Goal: Navigation & Orientation: Find specific page/section

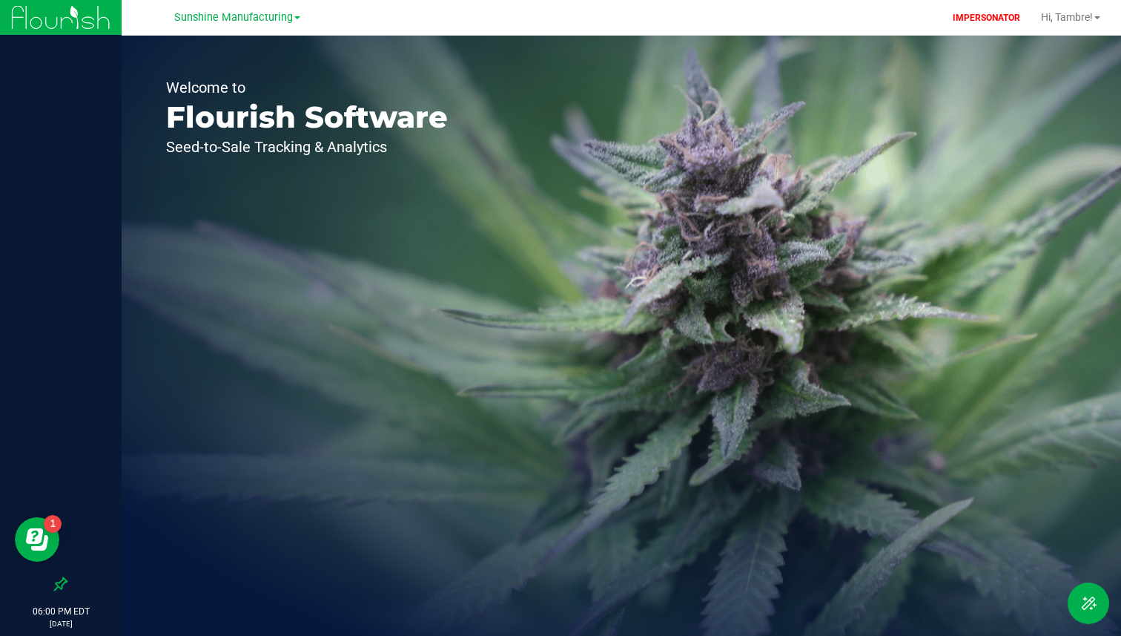
click at [266, 10] on div "Sunshine Manufacturing" at bounding box center [237, 17] width 126 height 18
click at [230, 14] on span "Sunshine Manufacturing" at bounding box center [233, 17] width 119 height 13
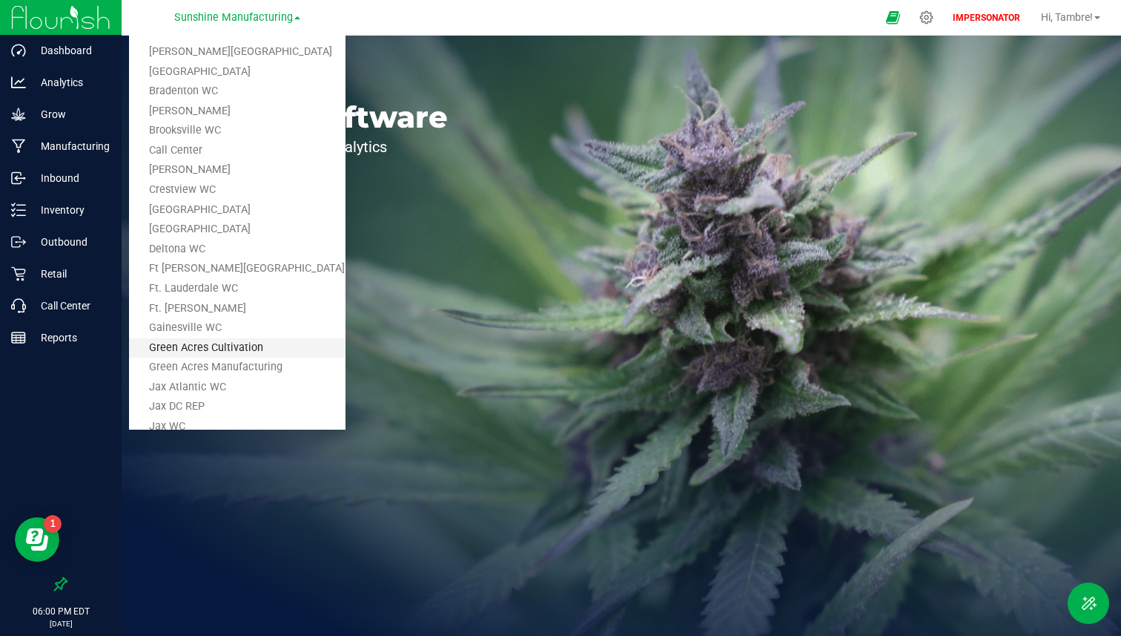
click at [205, 349] on link "Green Acres Cultivation" at bounding box center [237, 348] width 217 height 20
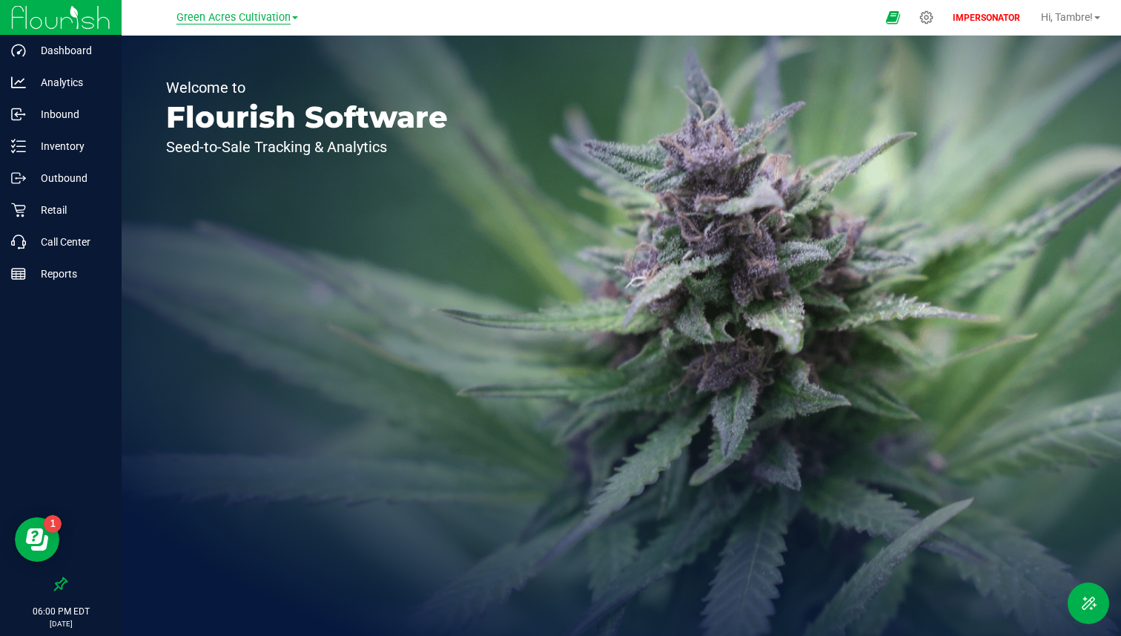
click at [275, 20] on span "Green Acres Cultivation" at bounding box center [234, 17] width 114 height 13
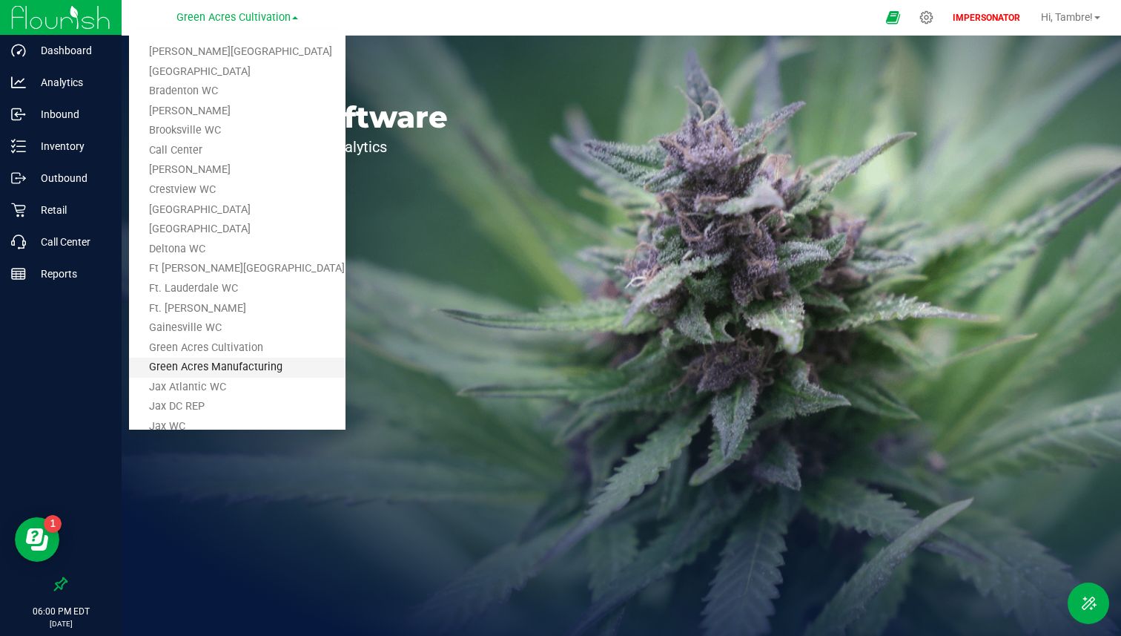
click at [208, 370] on link "Green Acres Manufacturing" at bounding box center [237, 367] width 217 height 20
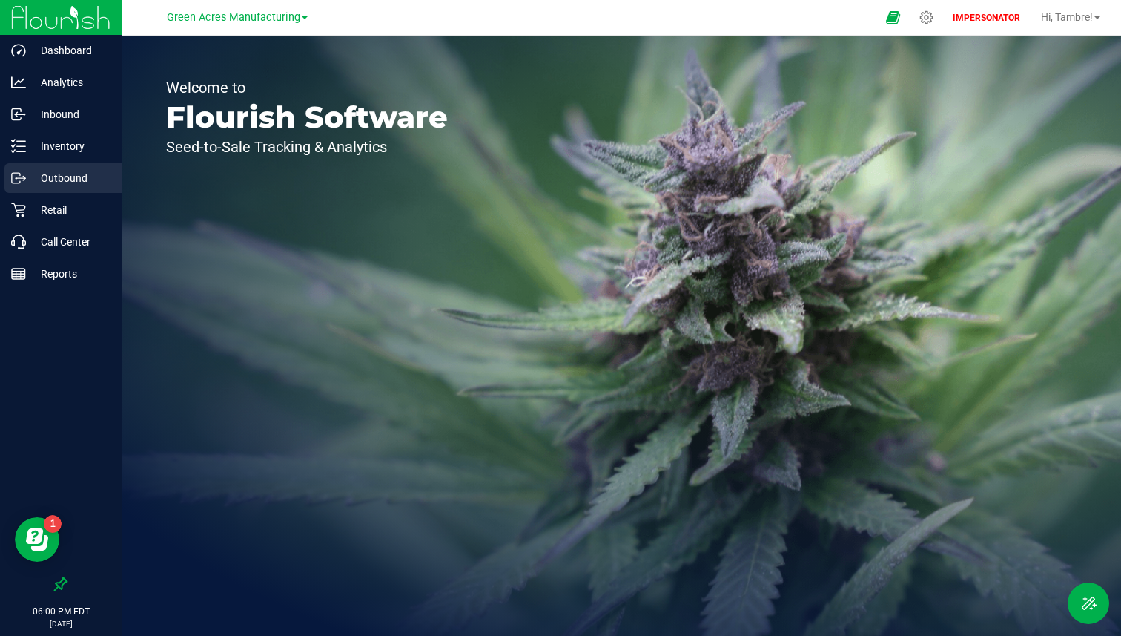
click at [74, 174] on p "Outbound" at bounding box center [70, 178] width 89 height 18
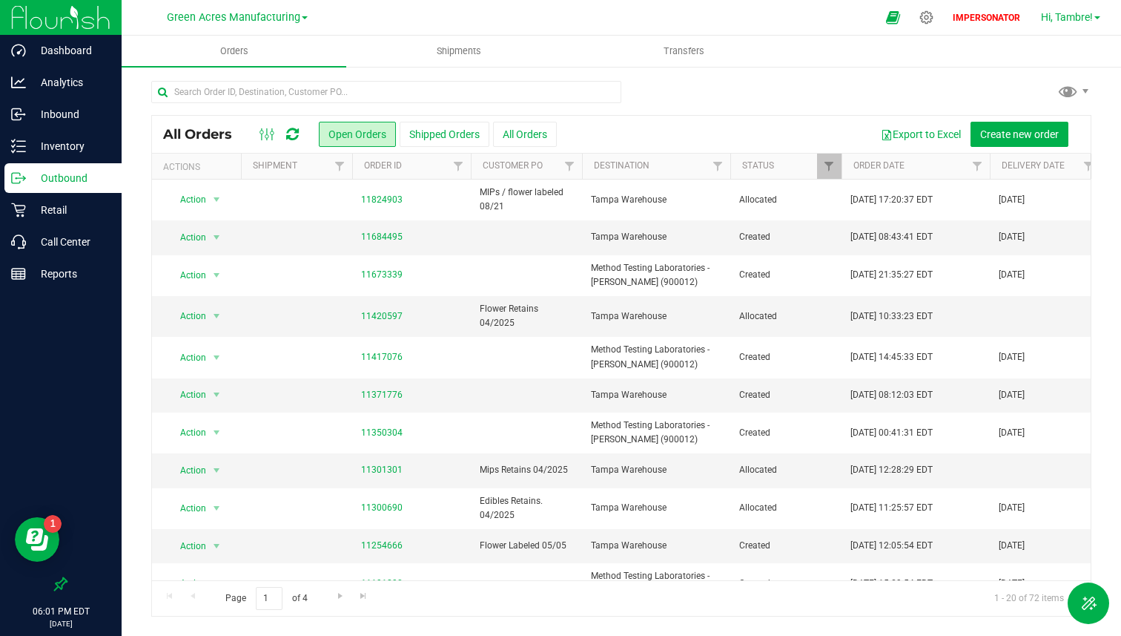
click at [1061, 19] on span "Hi, Tambre!" at bounding box center [1067, 17] width 52 height 12
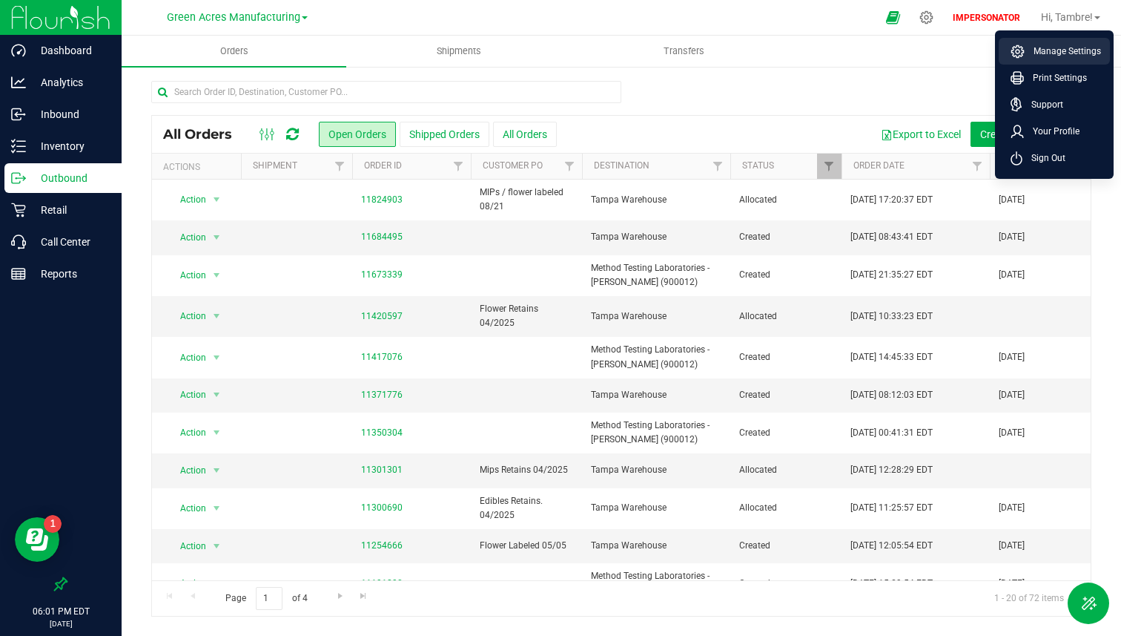
click at [1050, 60] on li "Manage Settings" at bounding box center [1054, 51] width 111 height 27
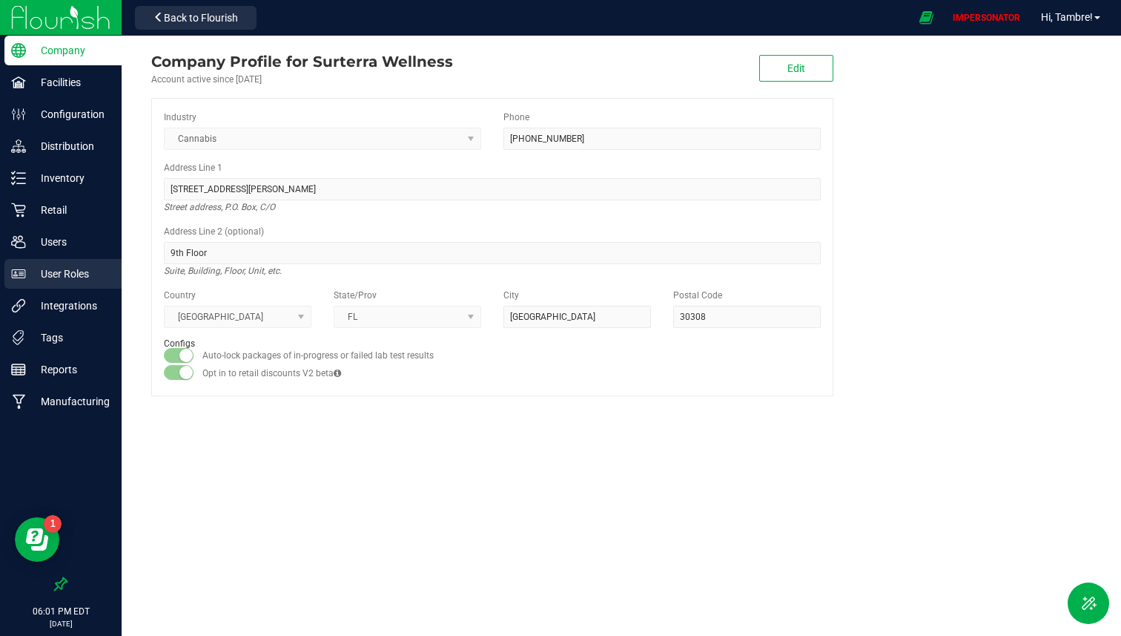
click at [76, 265] on p "User Roles" at bounding box center [70, 274] width 89 height 18
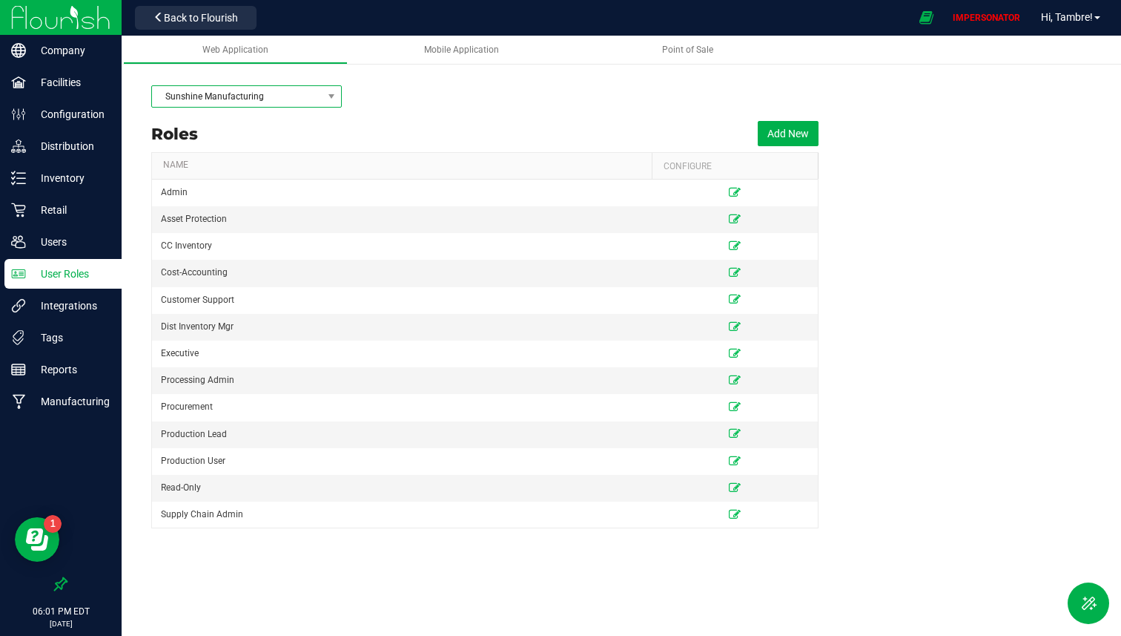
click at [305, 99] on span "Sunshine Manufacturing" at bounding box center [237, 96] width 171 height 21
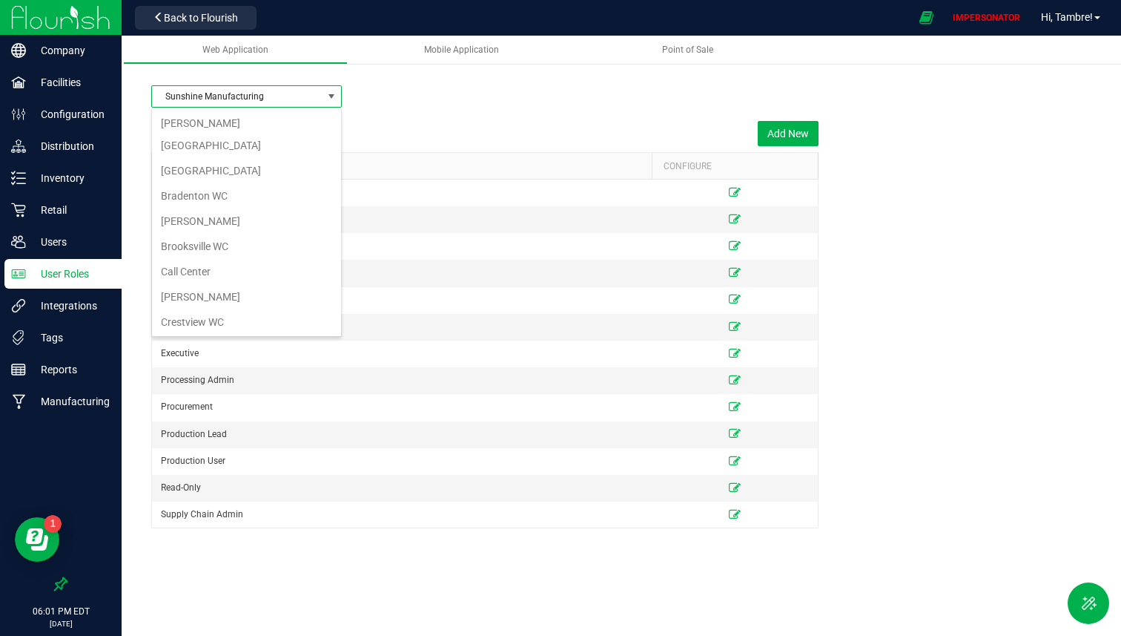
scroll to position [22, 190]
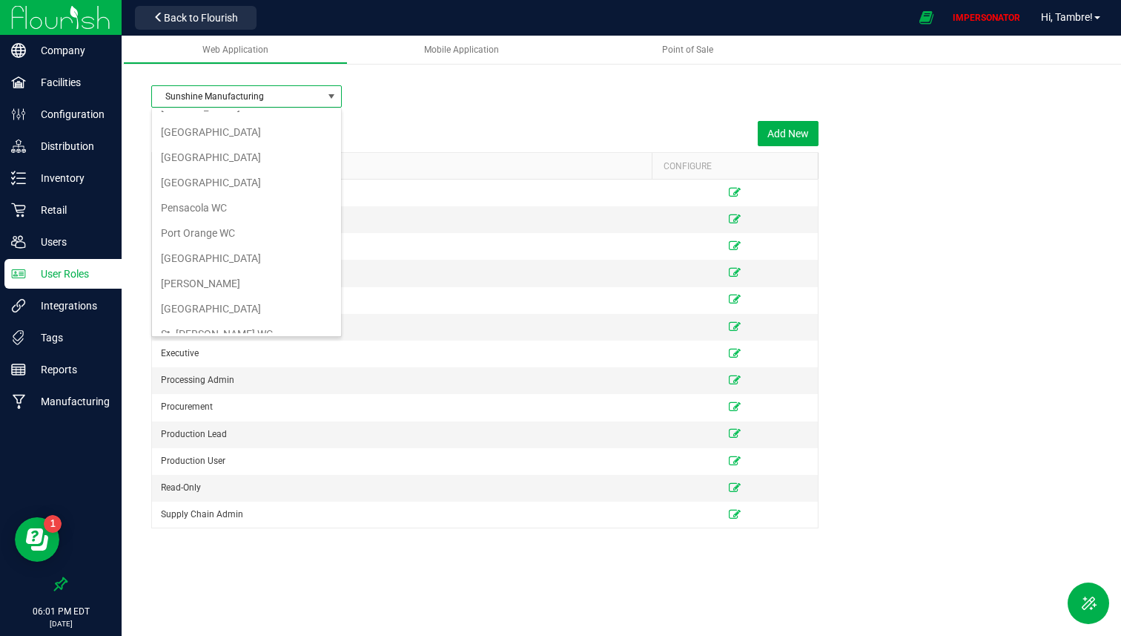
click at [252, 372] on li "Sunshine Cultivation" at bounding box center [246, 384] width 189 height 25
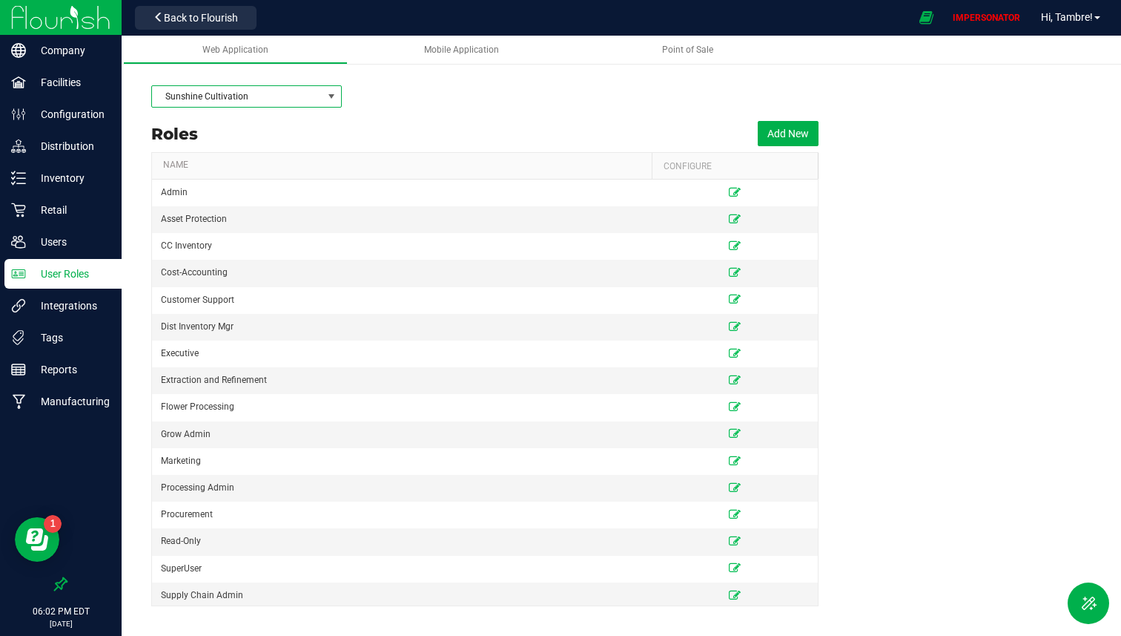
click at [303, 105] on span "Sunshine Cultivation" at bounding box center [237, 96] width 171 height 21
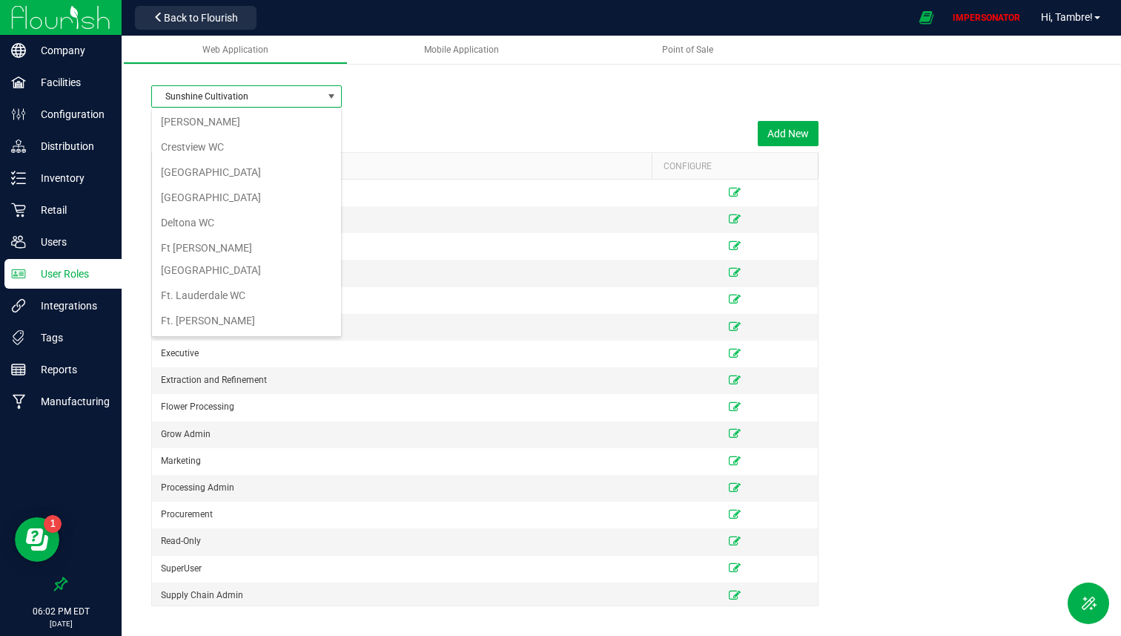
scroll to position [214, 0]
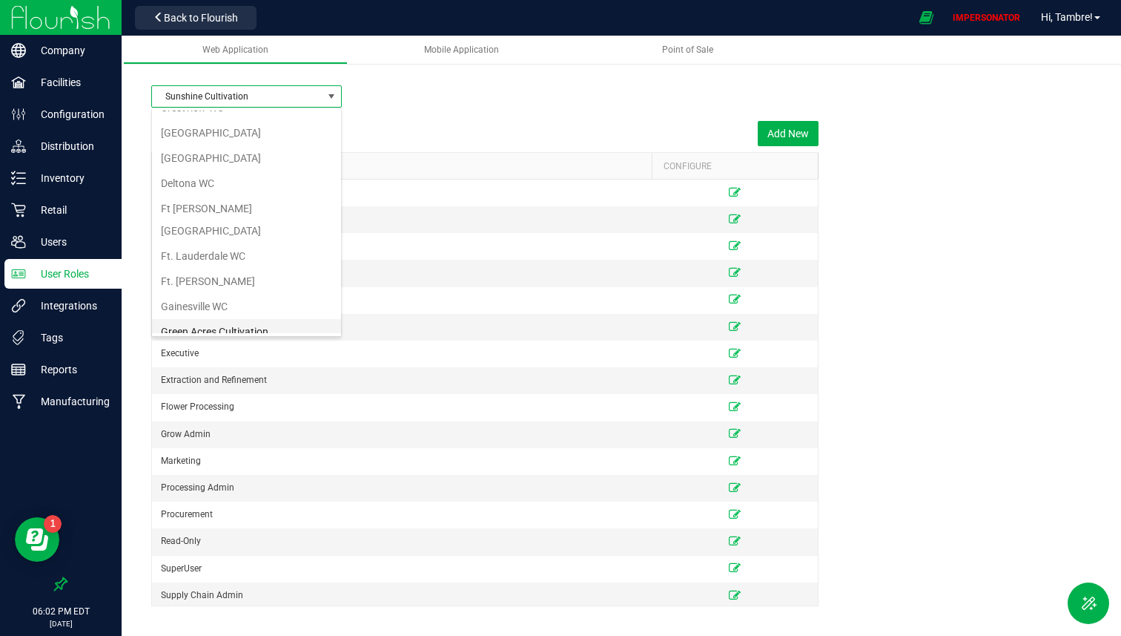
click at [232, 319] on li "Green Acres Cultivation" at bounding box center [246, 331] width 189 height 25
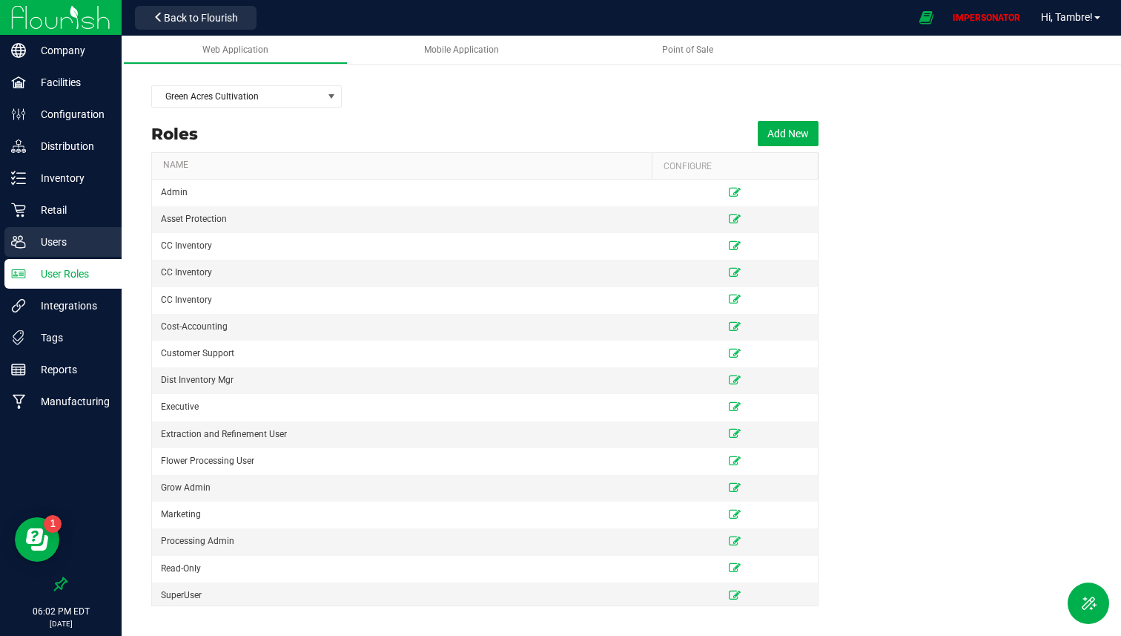
click at [75, 241] on p "Users" at bounding box center [70, 242] width 89 height 18
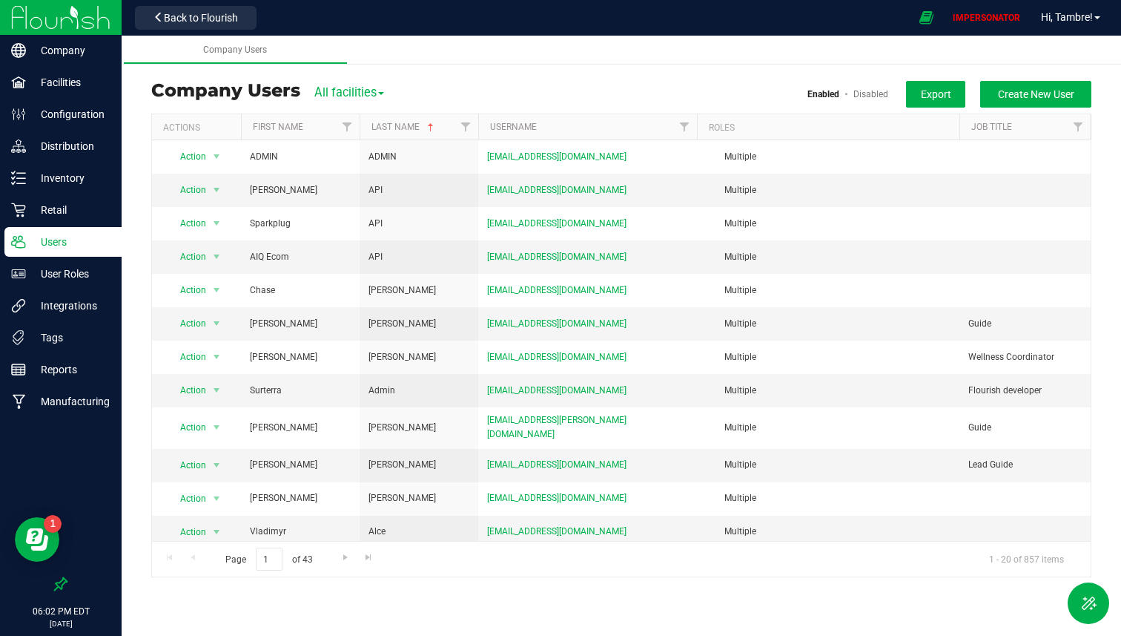
click at [338, 84] on div "All facilities All facilities [PERSON_NAME][GEOGRAPHIC_DATA][PERSON_NAME][GEOGR…" at bounding box center [349, 92] width 70 height 19
click at [338, 94] on span "All facilities" at bounding box center [349, 92] width 70 height 14
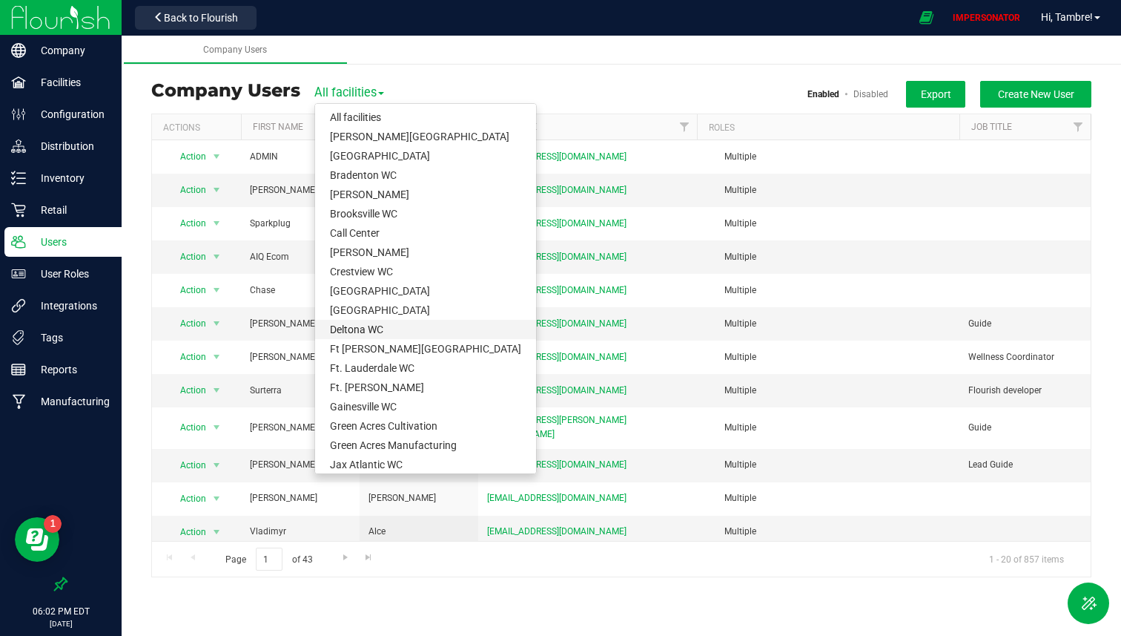
scroll to position [16, 0]
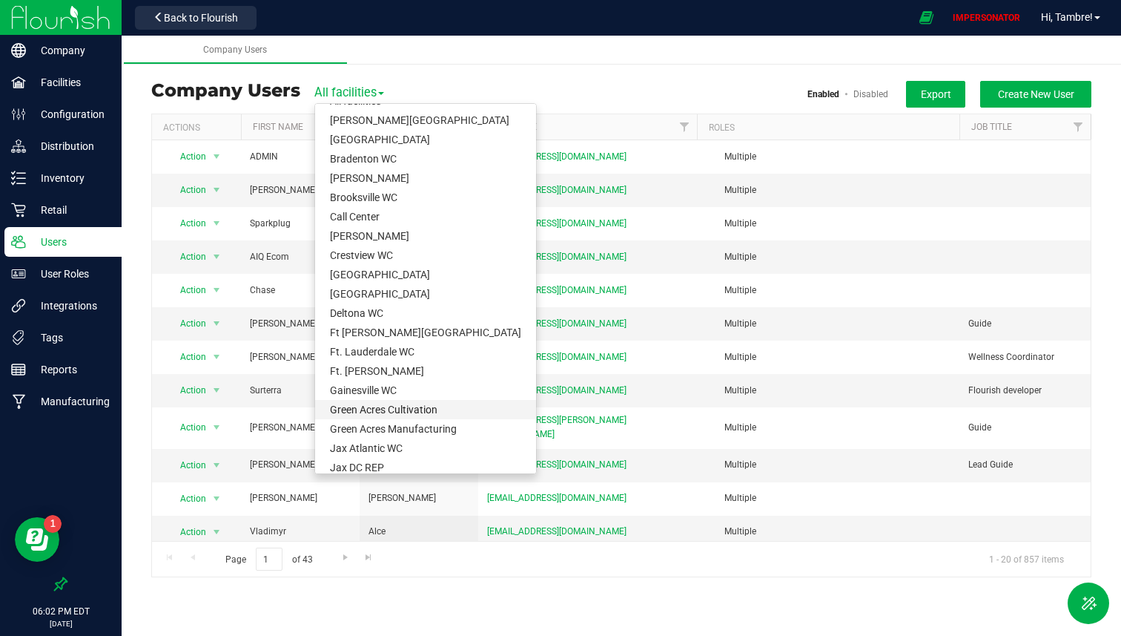
click at [371, 409] on link "Green Acres Cultivation" at bounding box center [425, 409] width 221 height 19
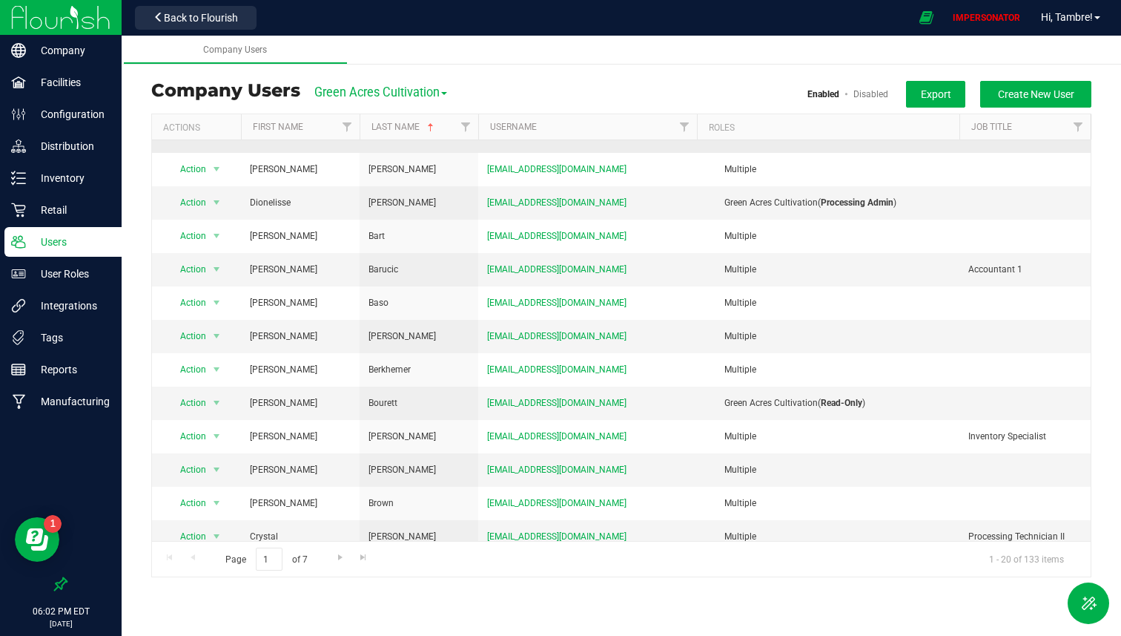
scroll to position [266, 0]
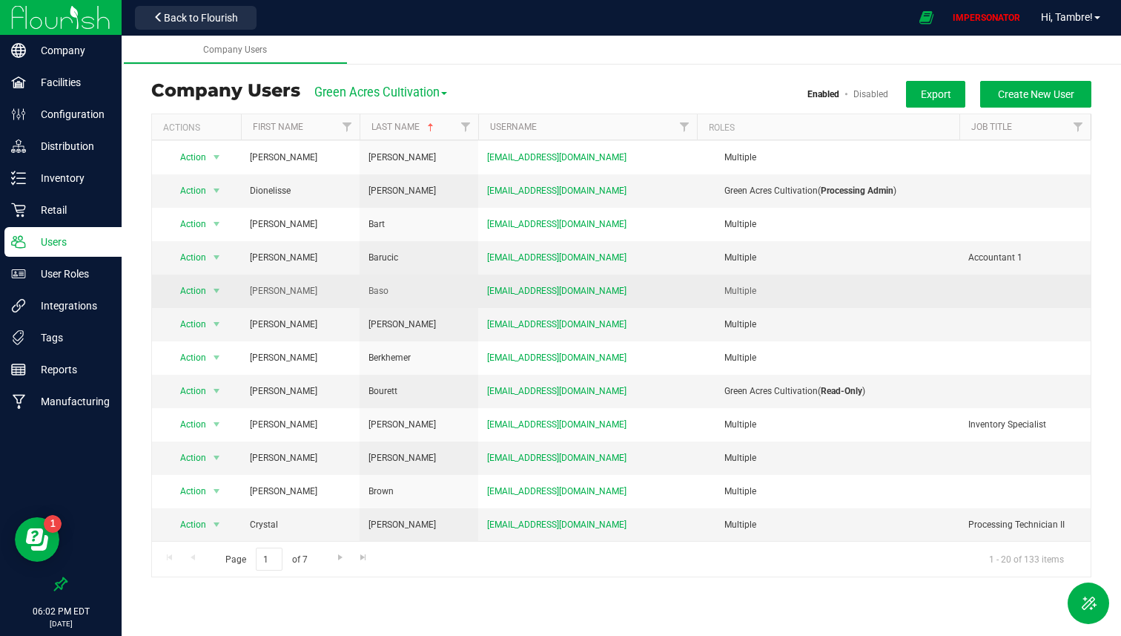
click at [599, 294] on td "[EMAIL_ADDRESS][DOMAIN_NAME]" at bounding box center [587, 290] width 219 height 33
copy tr "[EMAIL_ADDRESS][DOMAIN_NAME]"
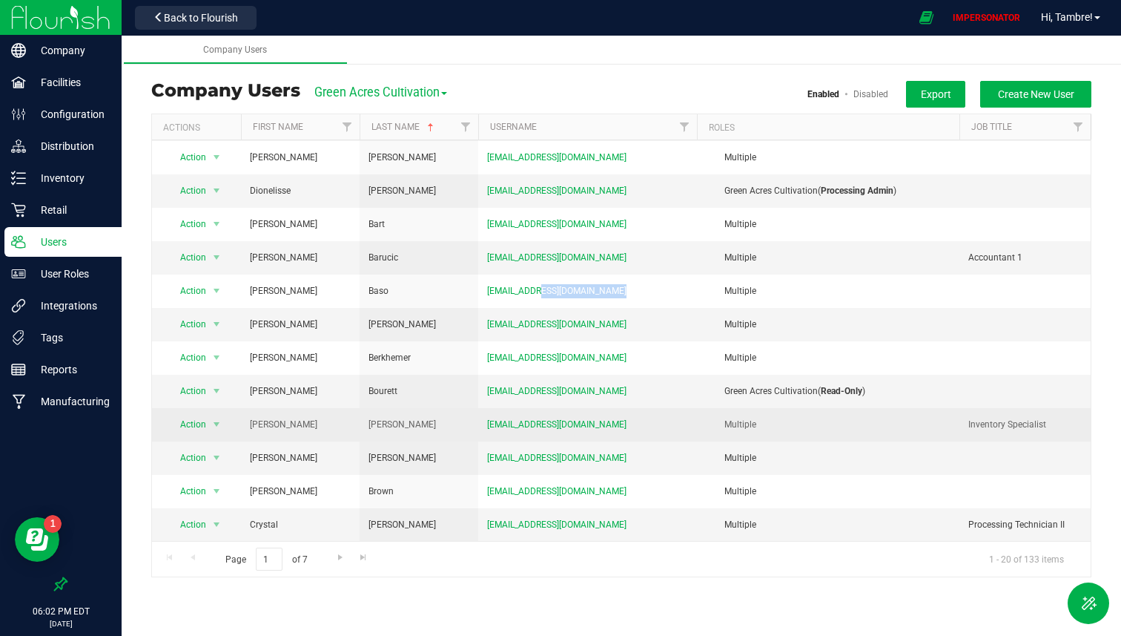
click at [603, 422] on td "[EMAIL_ADDRESS][DOMAIN_NAME]" at bounding box center [587, 424] width 219 height 33
copy tr "[EMAIL_ADDRESS][DOMAIN_NAME]"
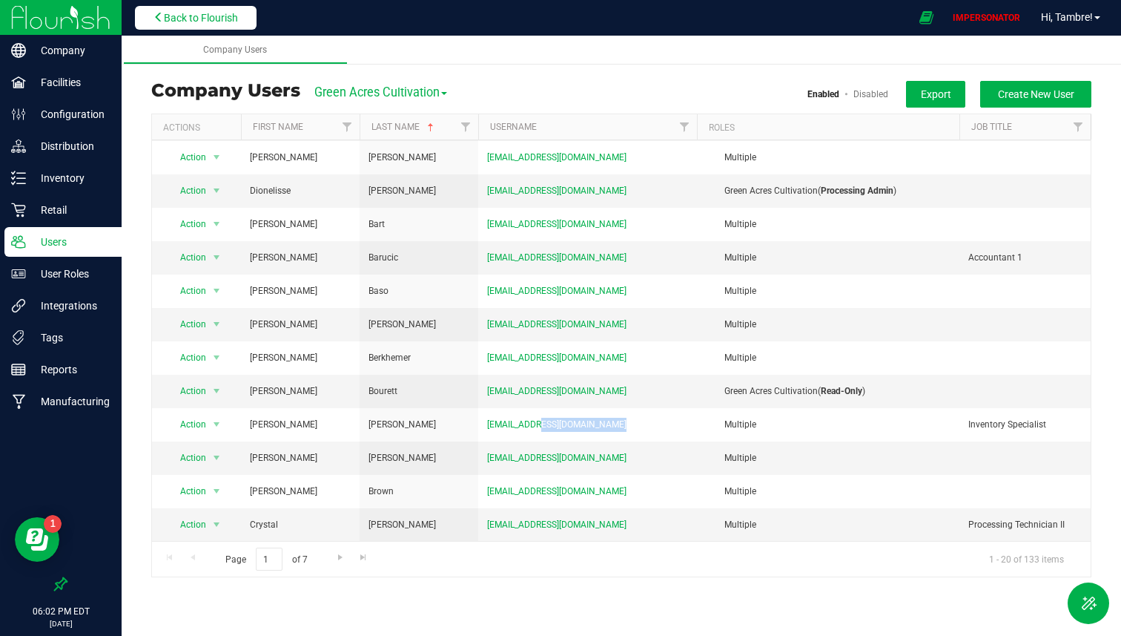
click at [178, 13] on span "Back to Flourish" at bounding box center [201, 18] width 74 height 12
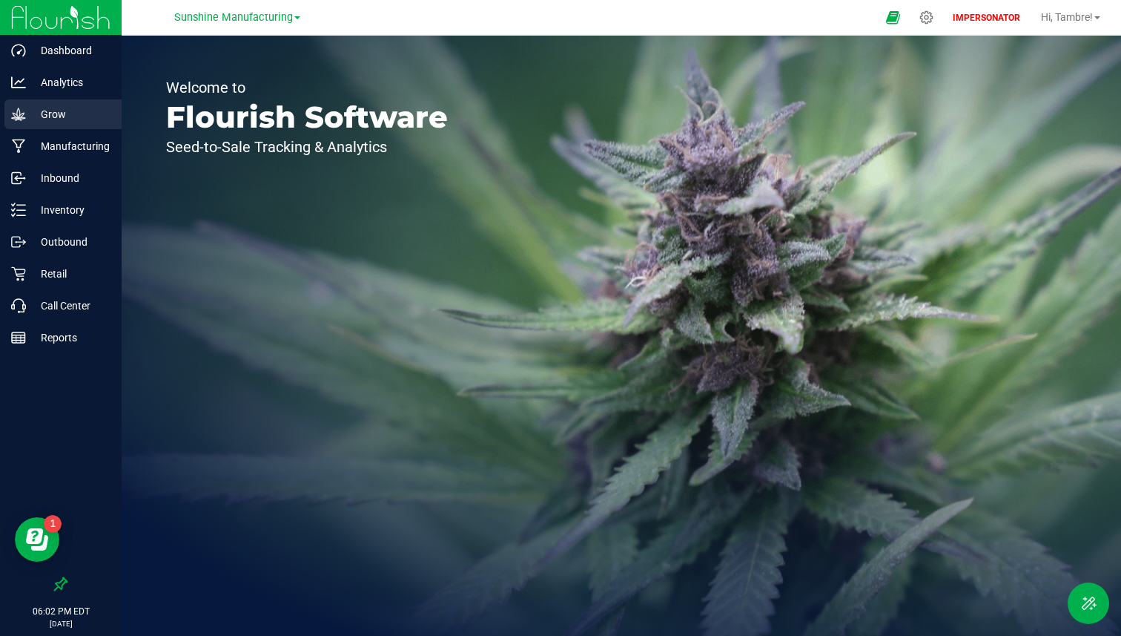
click at [73, 120] on p "Grow" at bounding box center [70, 114] width 89 height 18
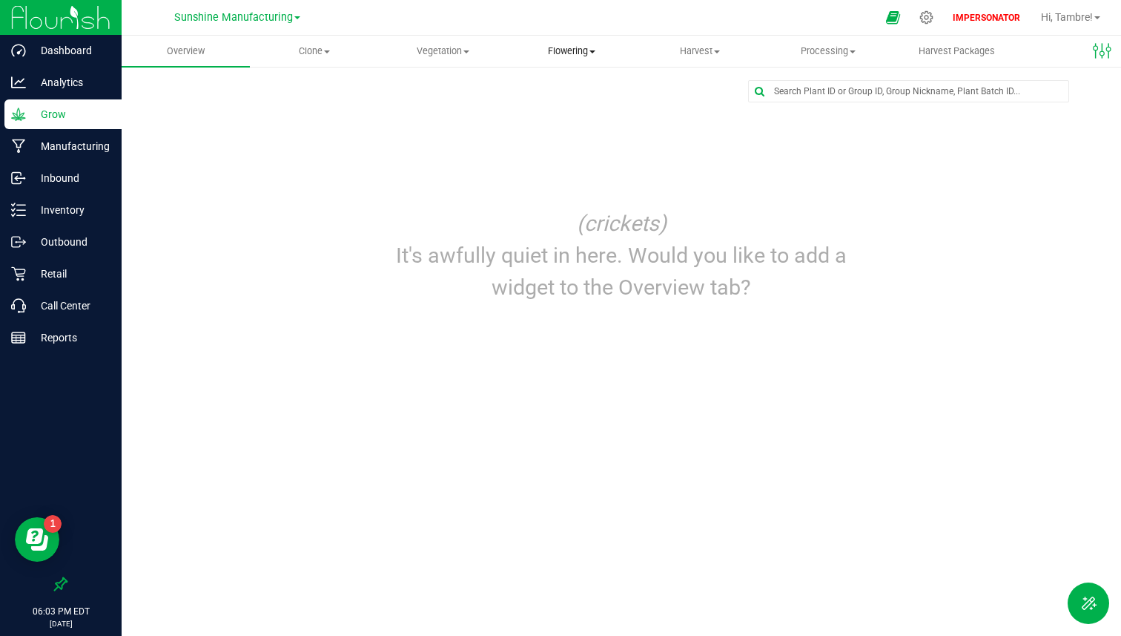
click at [594, 56] on span "Flowering" at bounding box center [571, 50] width 127 height 13
click at [571, 108] on span "Flowering groups" at bounding box center [568, 107] width 123 height 13
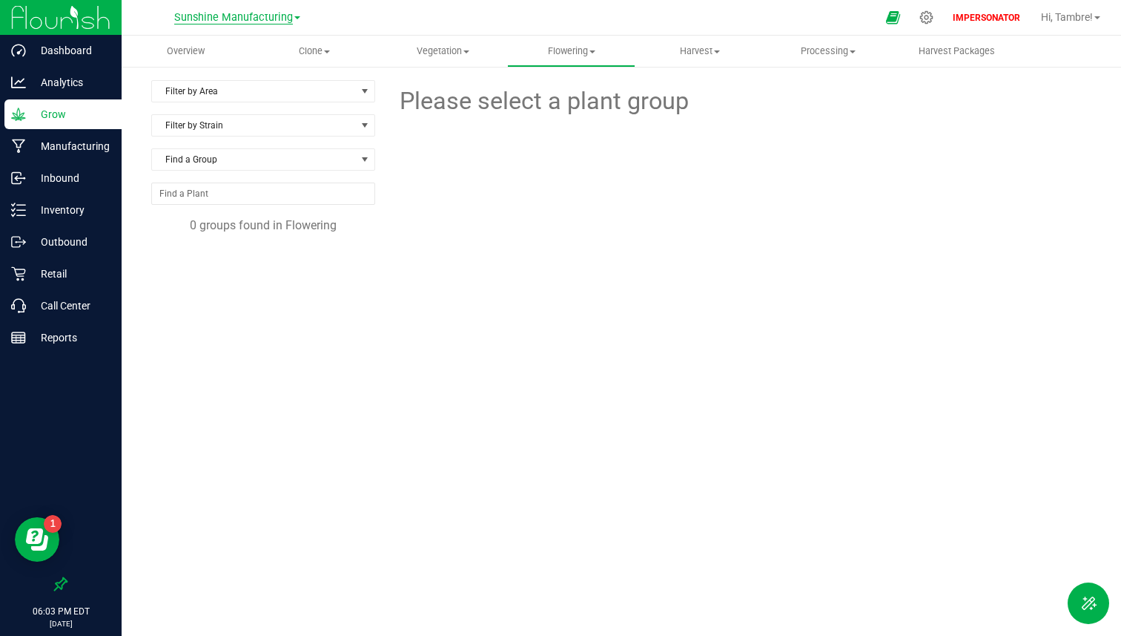
click at [274, 13] on span "Sunshine Manufacturing" at bounding box center [233, 17] width 119 height 13
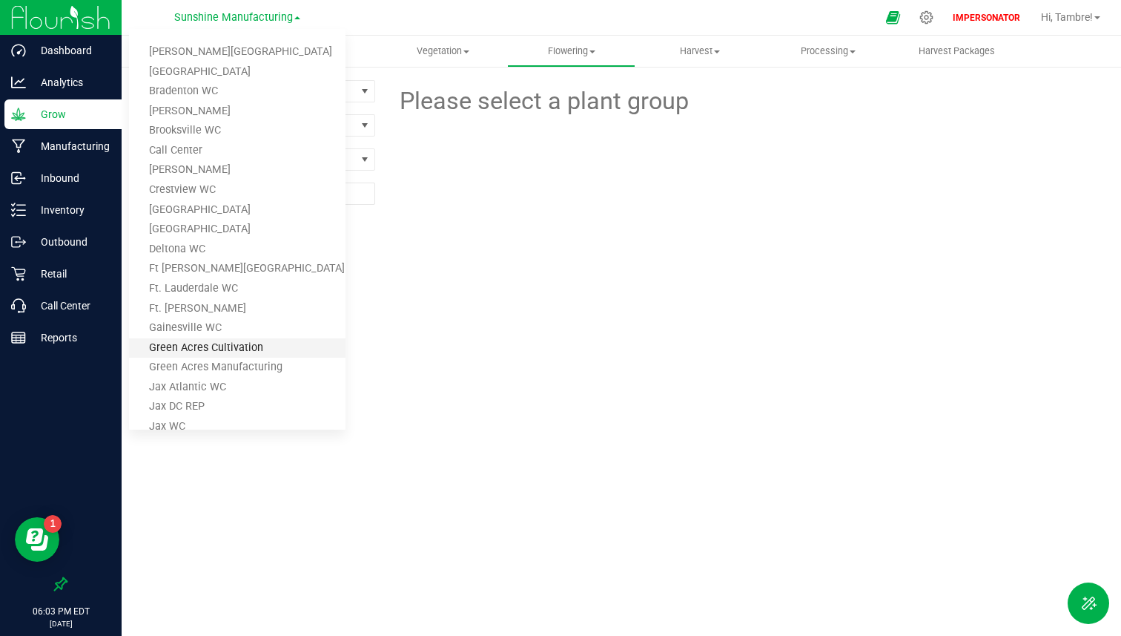
click at [217, 350] on link "Green Acres Cultivation" at bounding box center [237, 348] width 217 height 20
